Goal: Information Seeking & Learning: Learn about a topic

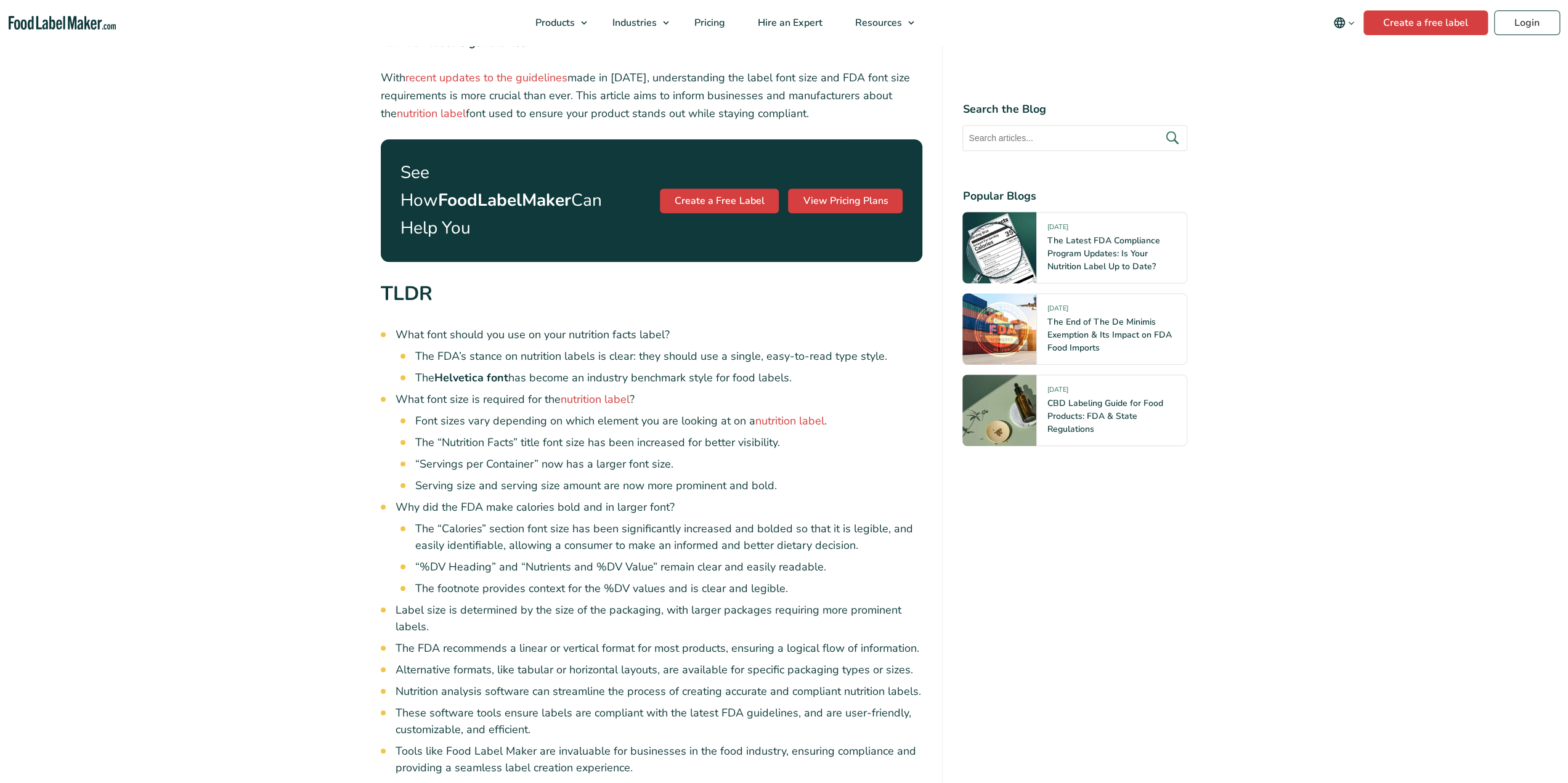
scroll to position [555, 0]
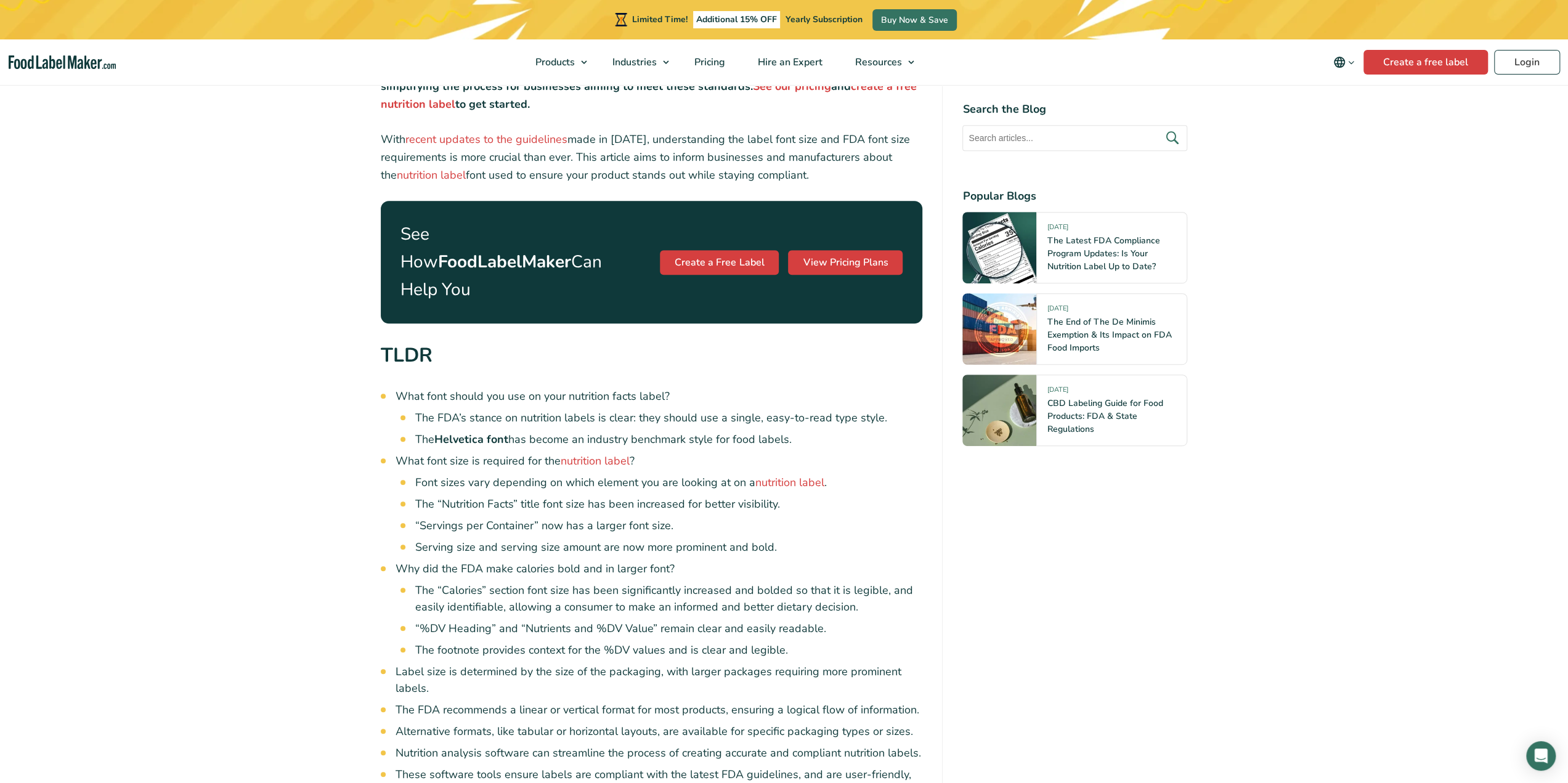
click at [748, 431] on li "The Helvetica font has become an industry benchmark style for food labels." at bounding box center [669, 440] width 507 height 17
click at [712, 410] on li "The FDA’s stance on nutrition labels is clear: they should use a single, easy-t…" at bounding box center [669, 418] width 507 height 17
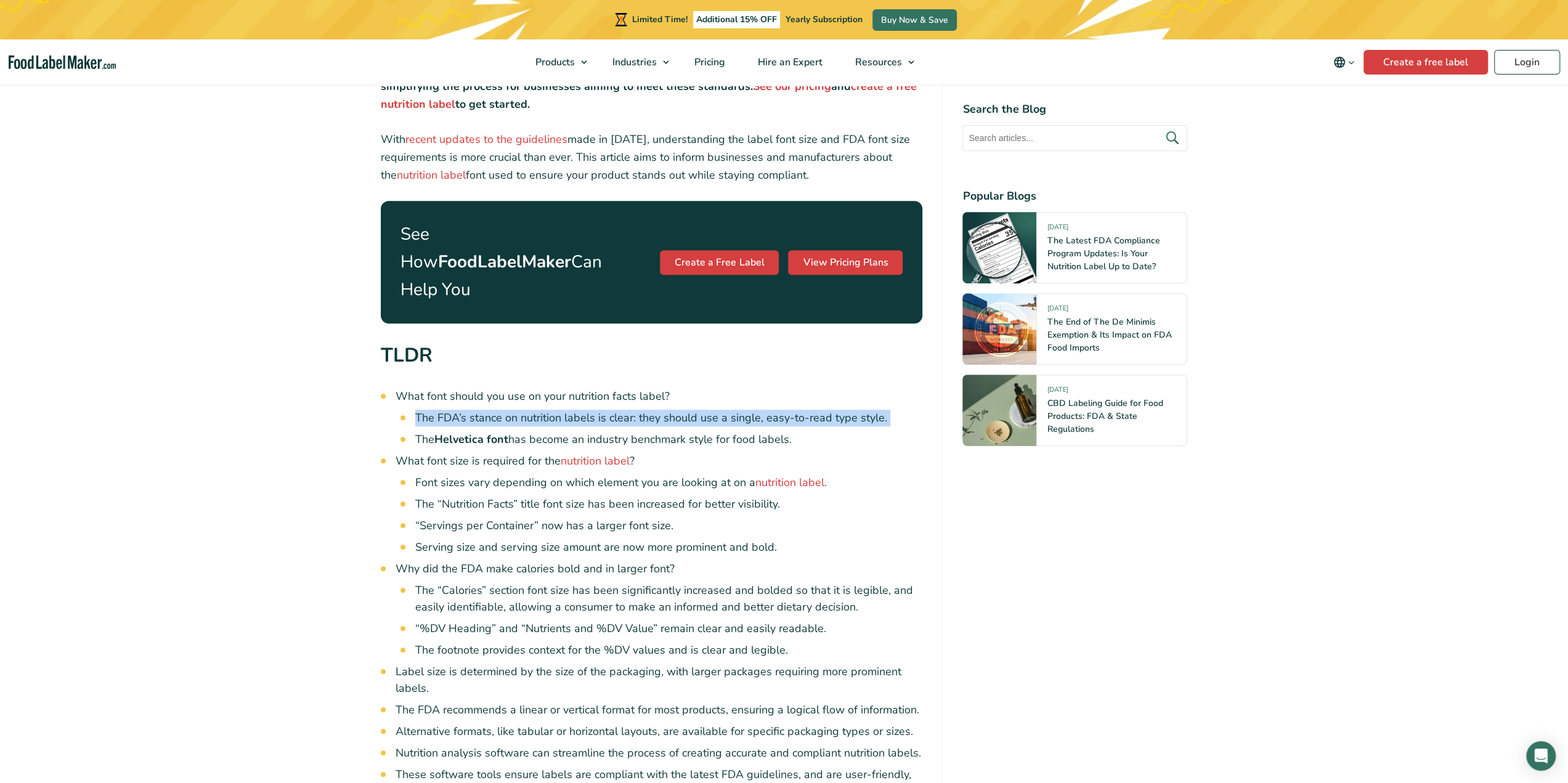
click at [712, 410] on li "The FDA’s stance on nutrition labels is clear: they should use a single, easy-t…" at bounding box center [669, 418] width 507 height 17
click at [698, 431] on li "The Helvetica font has become an industry benchmark style for food labels." at bounding box center [669, 440] width 507 height 17
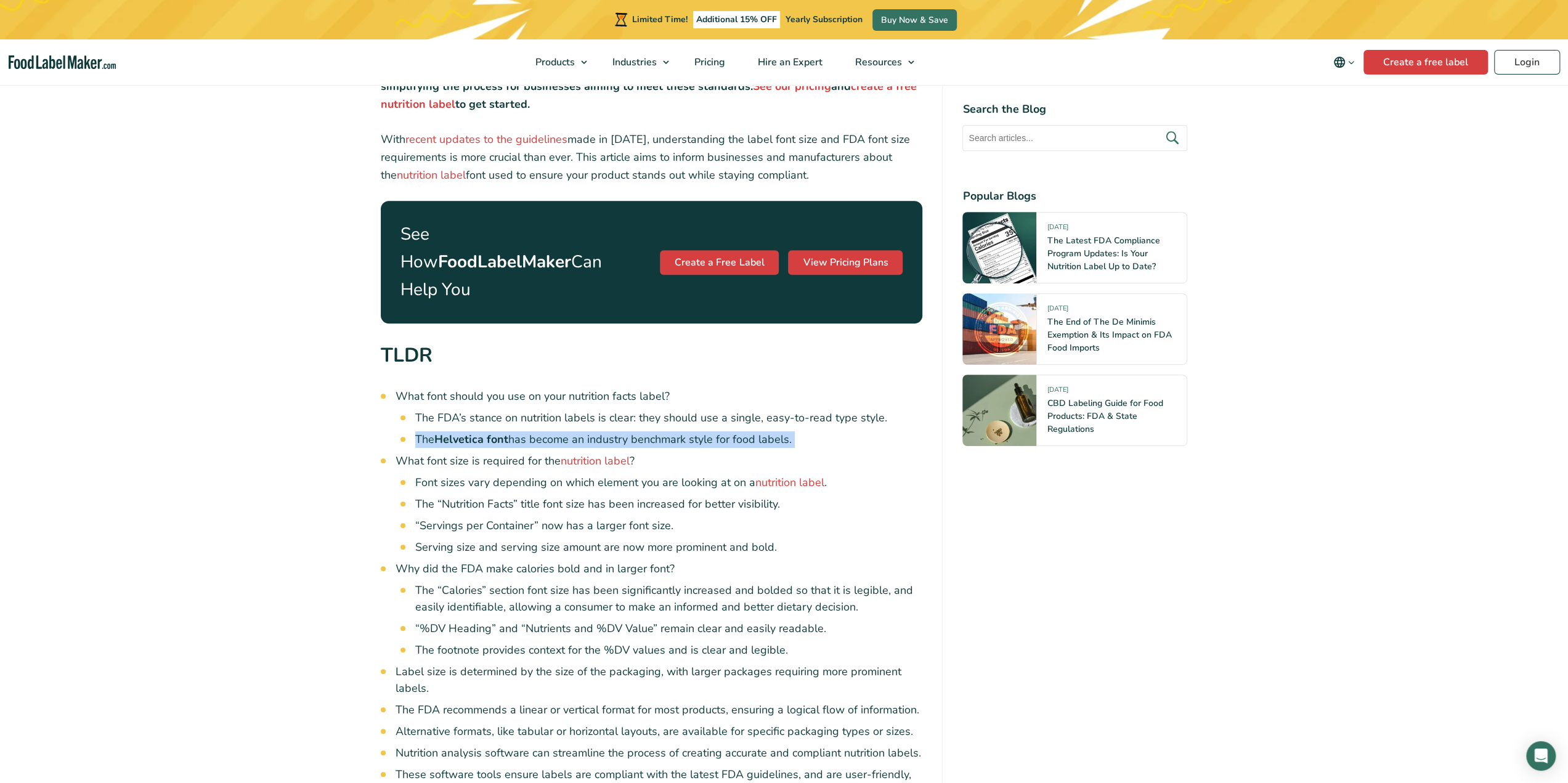
click at [698, 431] on li "The Helvetica font has become an industry benchmark style for food labels." at bounding box center [669, 440] width 507 height 17
click at [671, 431] on li "The Helvetica font has become an industry benchmark style for food labels." at bounding box center [669, 440] width 507 height 17
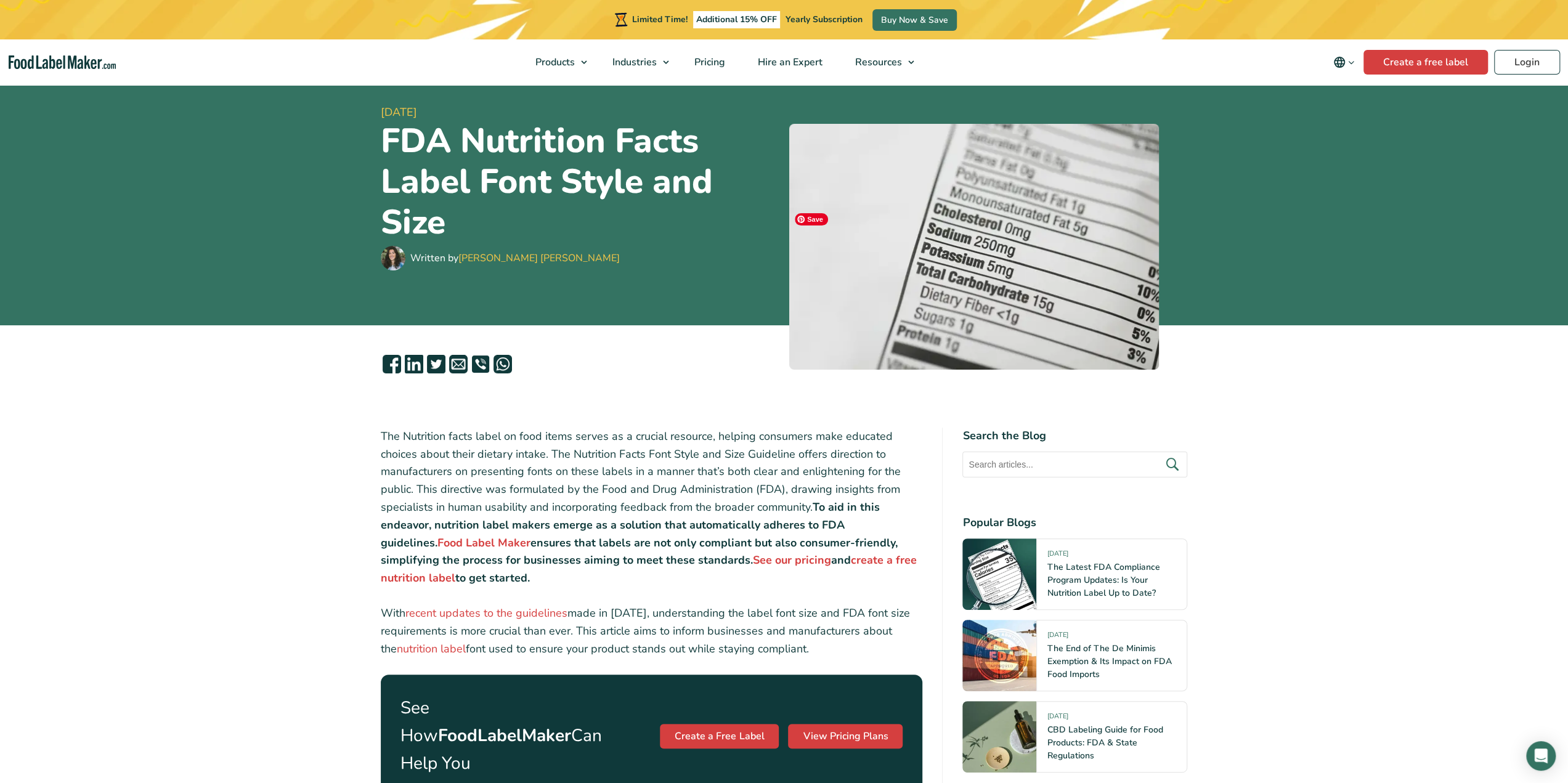
scroll to position [0, 0]
